Goal: Navigation & Orientation: Find specific page/section

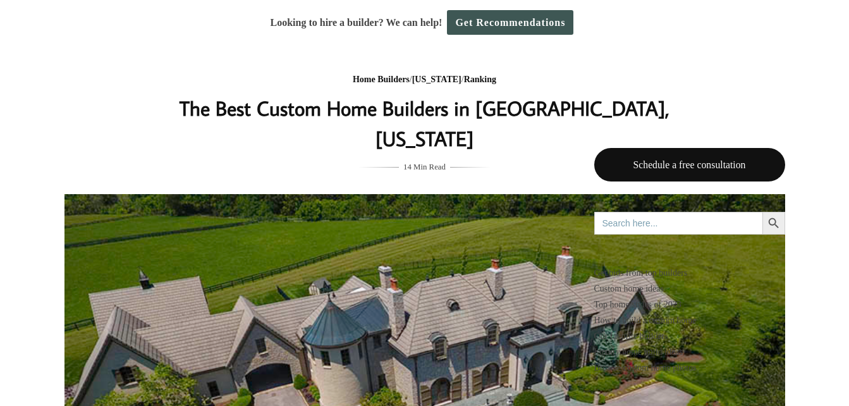
scroll to position [505, 0]
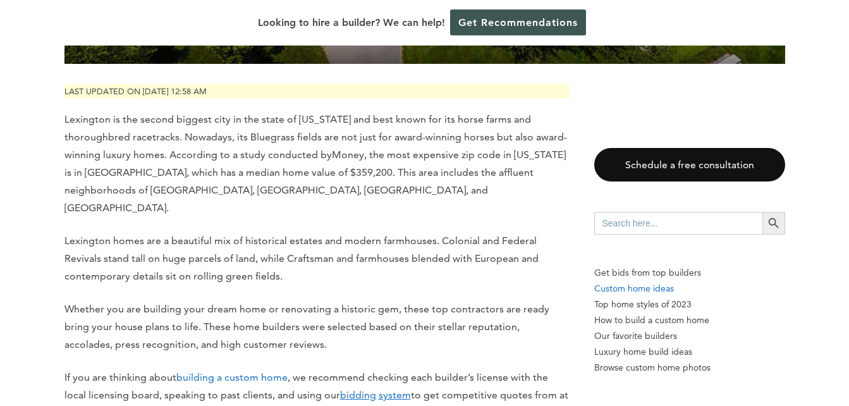
click at [615, 286] on p "Custom home ideas" at bounding box center [689, 289] width 191 height 16
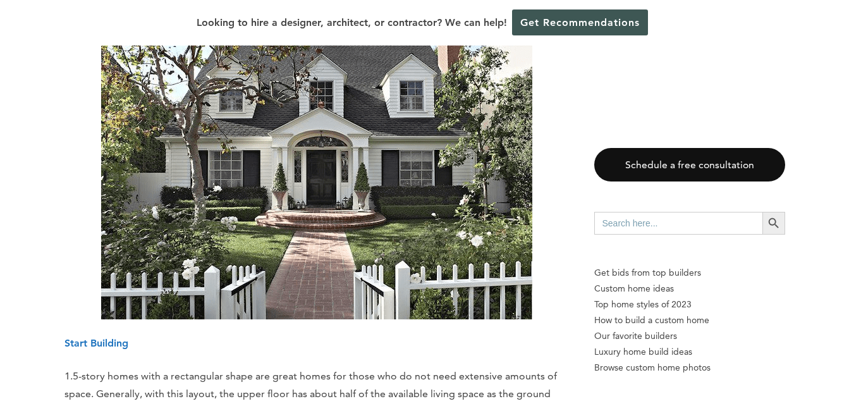
scroll to position [5095, 0]
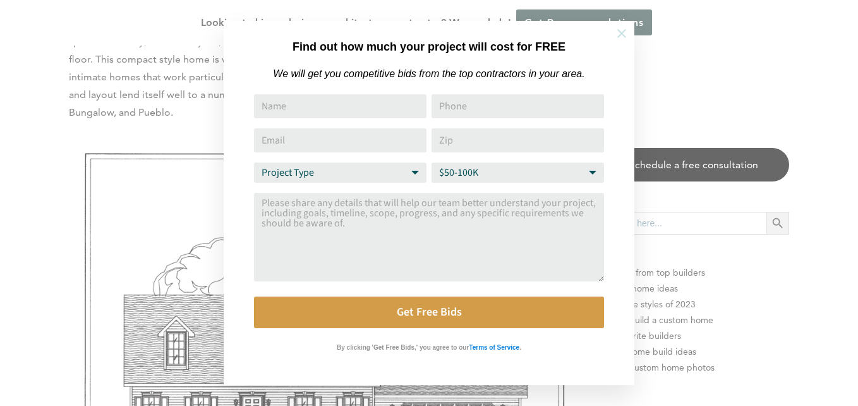
click at [617, 33] on icon at bounding box center [622, 34] width 14 height 14
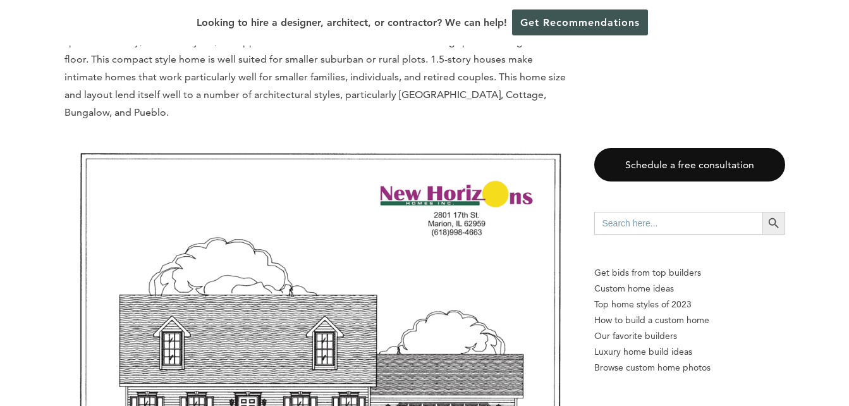
scroll to position [5411, 0]
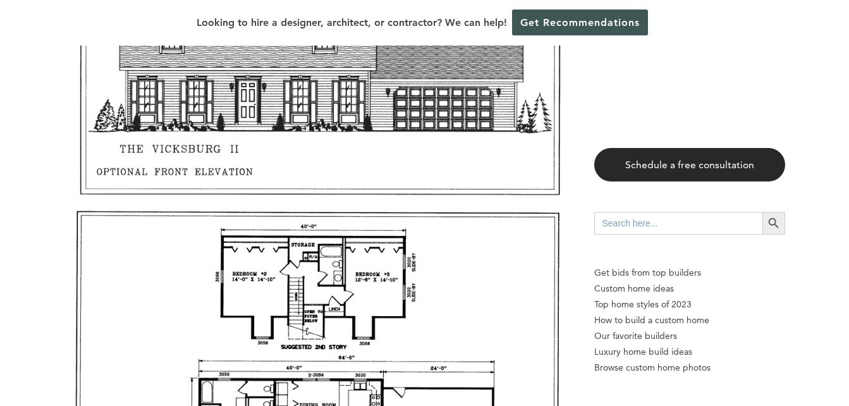
click at [658, 162] on link "Schedule a free consultation" at bounding box center [689, 164] width 191 height 33
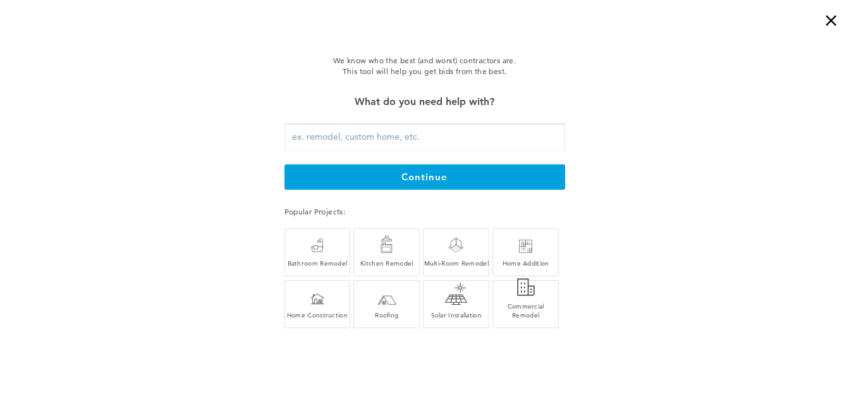
click at [830, 17] on div "×" at bounding box center [835, 12] width 25 height 25
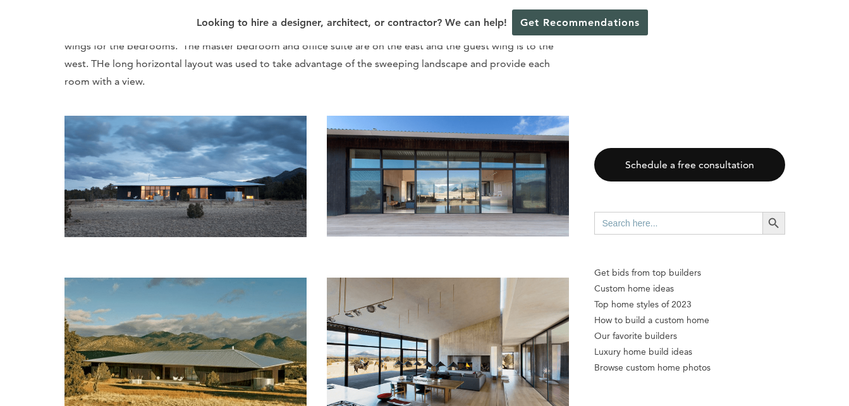
scroll to position [2022, 0]
